Goal: Task Accomplishment & Management: Manage account settings

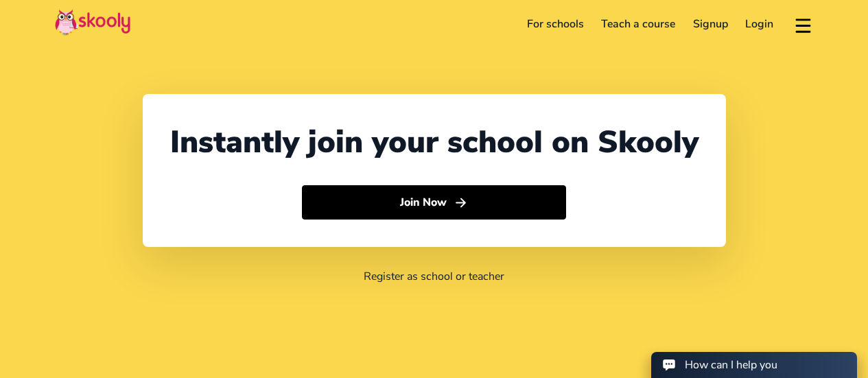
select select "66"
select select "[GEOGRAPHIC_DATA]"
select select "[GEOGRAPHIC_DATA]/[GEOGRAPHIC_DATA]"
click at [765, 25] on link "Login" at bounding box center [760, 24] width 46 height 22
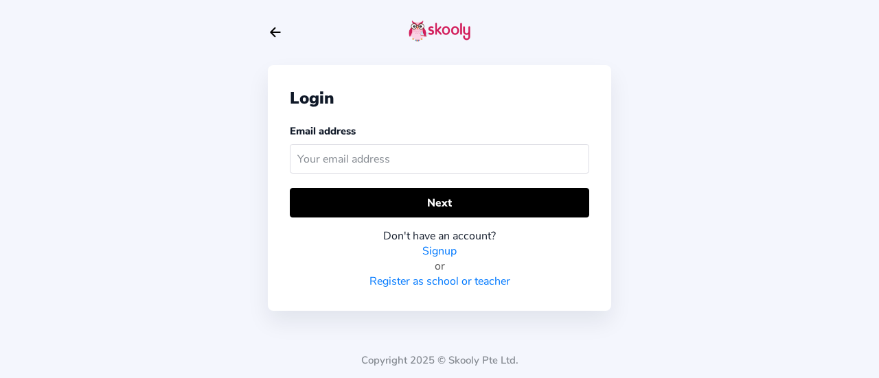
click at [419, 167] on input "text" at bounding box center [439, 159] width 299 height 30
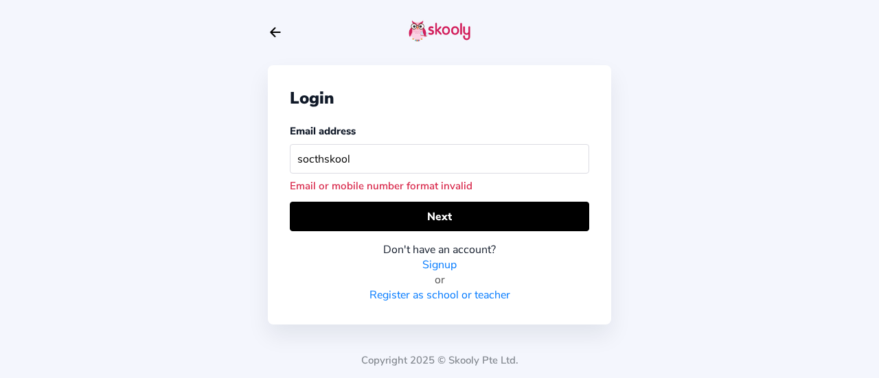
click at [326, 160] on input "socthskool" at bounding box center [439, 159] width 299 height 30
click at [324, 159] on input "socthskool" at bounding box center [439, 159] width 299 height 30
click at [358, 161] on input "socth.skool" at bounding box center [439, 159] width 299 height 30
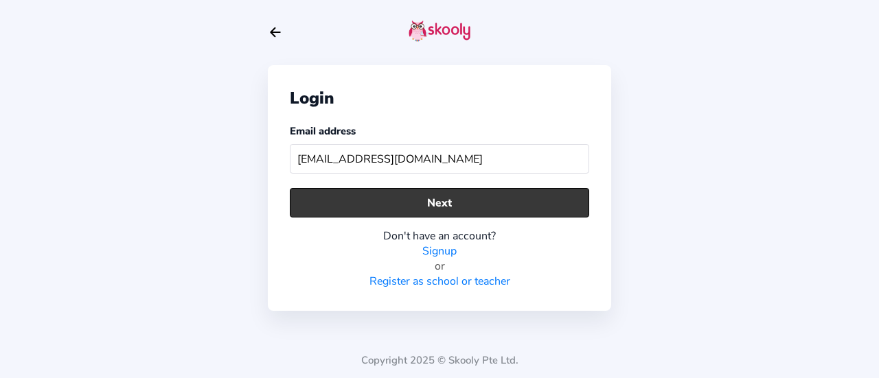
type input "[EMAIL_ADDRESS][DOMAIN_NAME]"
click at [412, 205] on button "Next" at bounding box center [439, 203] width 299 height 30
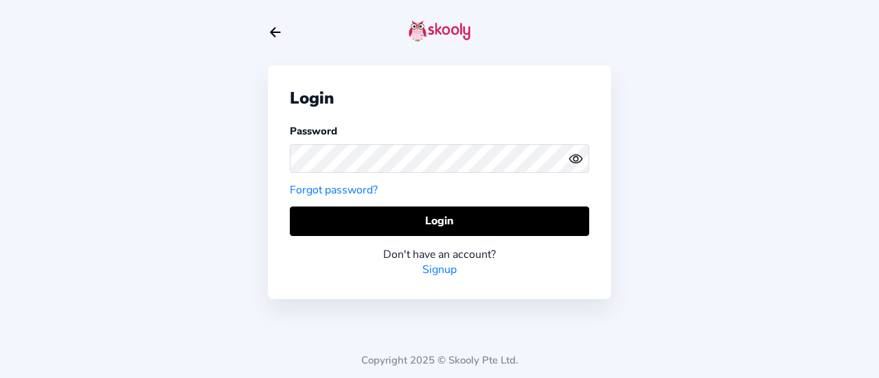
click at [572, 152] on icon "Eye" at bounding box center [575, 159] width 14 height 14
